Goal: Task Accomplishment & Management: Use online tool/utility

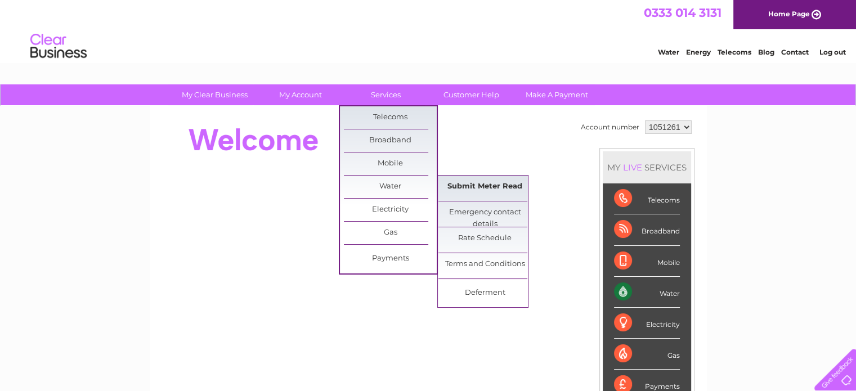
click at [483, 185] on link "Submit Meter Read" at bounding box center [484, 187] width 93 height 23
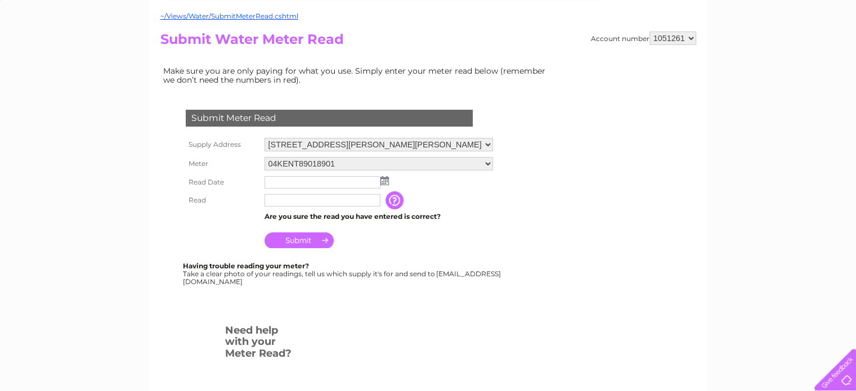
scroll to position [113, 0]
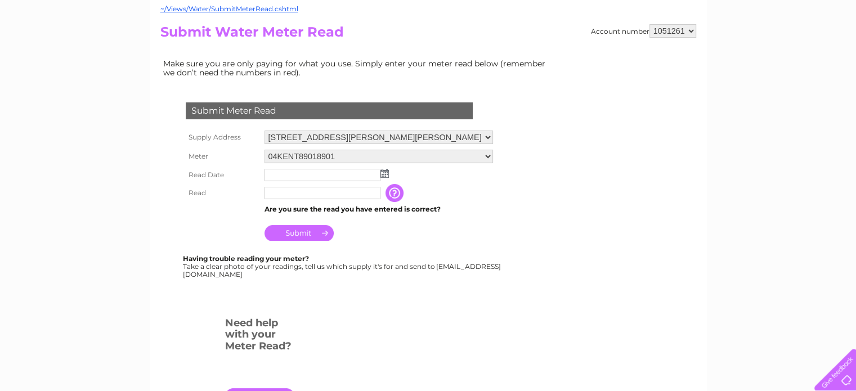
click at [383, 172] on img at bounding box center [384, 173] width 8 height 9
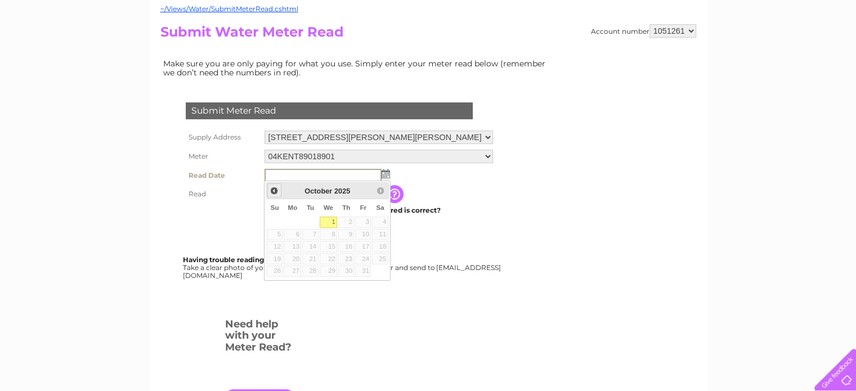
click at [275, 192] on span "Prev" at bounding box center [274, 190] width 9 height 9
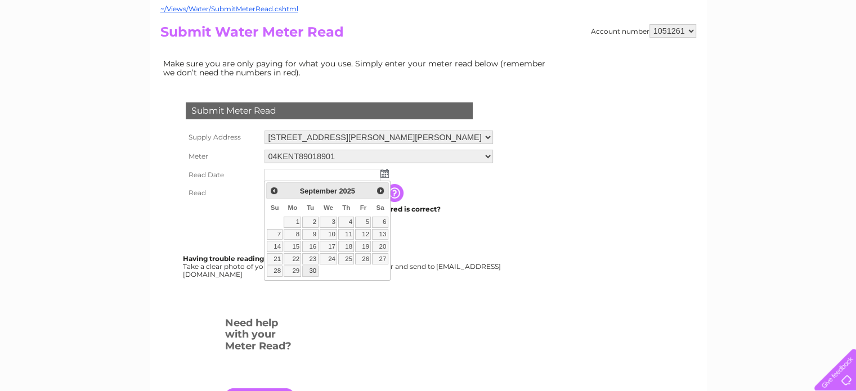
click at [312, 268] on link "30" at bounding box center [310, 271] width 16 height 11
type input "2025/09/30"
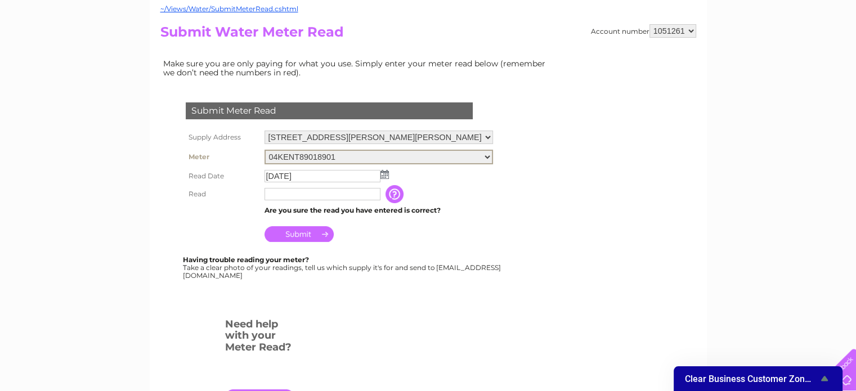
click at [484, 157] on select "04KENT89018901 06ELSTER22M271780" at bounding box center [379, 157] width 229 height 15
select select "346452"
click at [265, 150] on select "04KENT89018901 06ELSTER22M271780" at bounding box center [379, 157] width 229 height 15
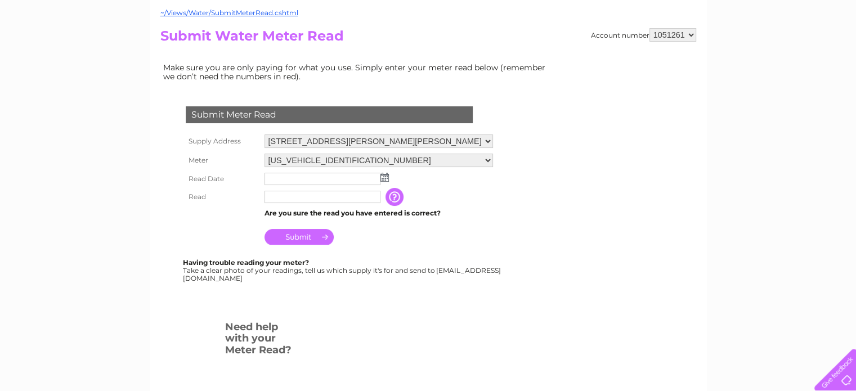
scroll to position [169, 0]
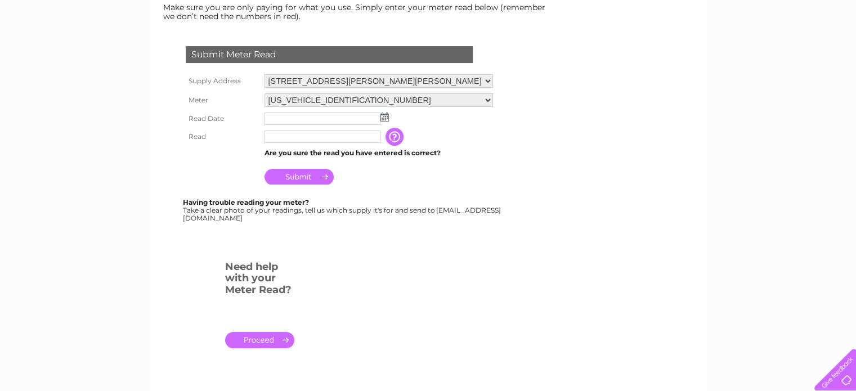
click at [280, 134] on input "text" at bounding box center [323, 137] width 116 height 12
type input "2569"
click at [384, 117] on img at bounding box center [384, 117] width 8 height 9
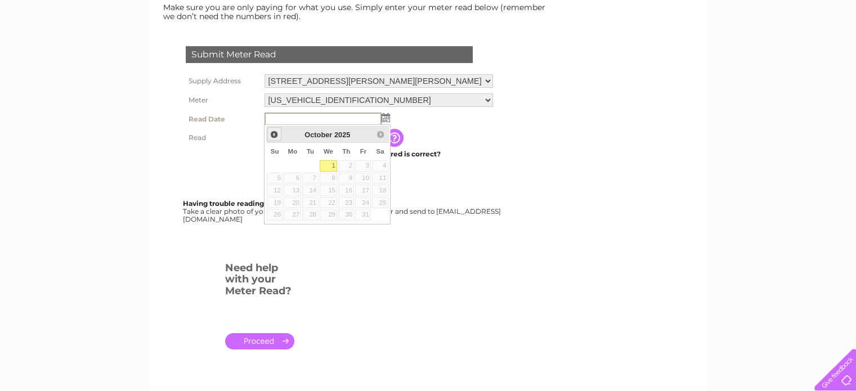
click at [274, 136] on span "Prev" at bounding box center [274, 134] width 9 height 9
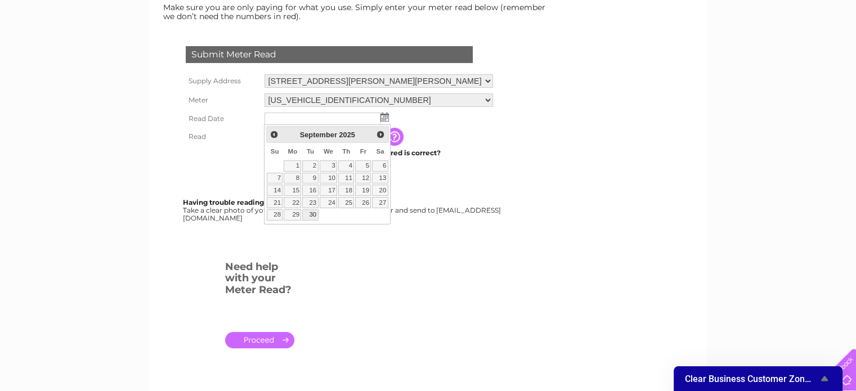
click at [311, 216] on link "30" at bounding box center [310, 214] width 16 height 11
type input "2025/09/30"
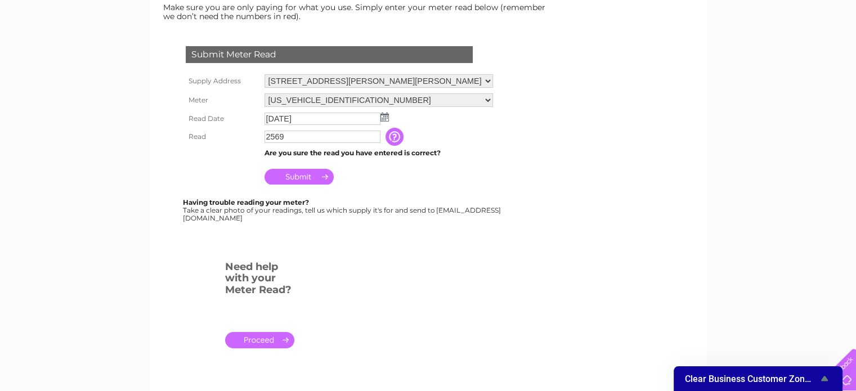
click at [295, 176] on input "Submit" at bounding box center [299, 177] width 69 height 16
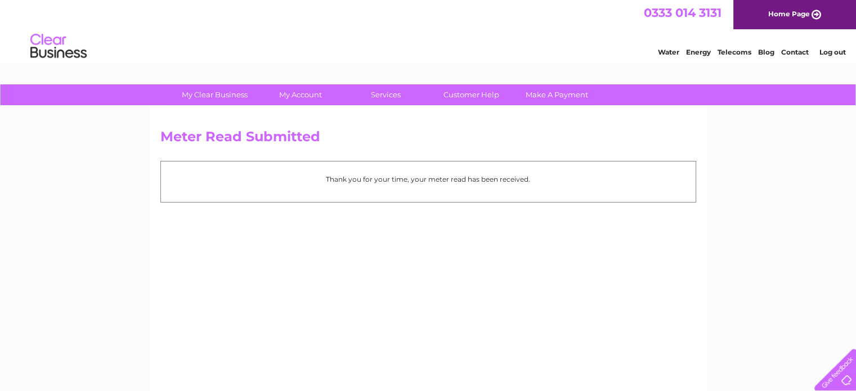
click at [831, 49] on link "Log out" at bounding box center [832, 52] width 26 height 8
